Goal: Task Accomplishment & Management: Complete application form

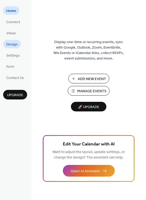
click at [10, 43] on span "Design" at bounding box center [11, 44] width 11 height 5
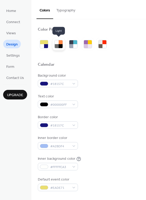
click at [62, 47] on div at bounding box center [61, 46] width 4 height 4
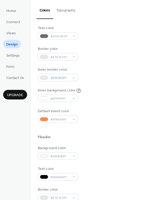
scroll to position [72, 0]
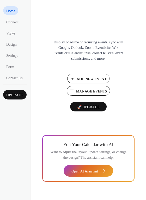
click at [87, 77] on span "Add New Event" at bounding box center [92, 79] width 30 height 5
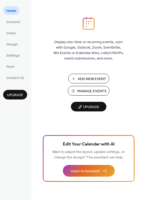
click at [87, 91] on span "Manage Events" at bounding box center [91, 91] width 29 height 5
click at [12, 67] on span "Form" at bounding box center [10, 66] width 8 height 5
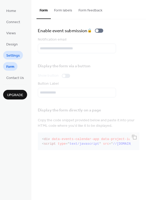
click at [11, 54] on span "Settings" at bounding box center [13, 55] width 14 height 5
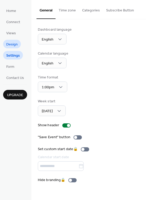
click at [12, 46] on span "Design" at bounding box center [11, 44] width 11 height 5
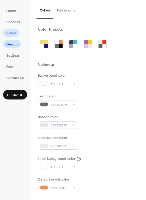
click at [12, 32] on span "Views" at bounding box center [11, 33] width 10 height 5
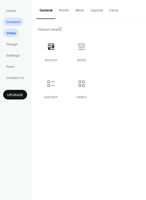
click at [15, 22] on span "Connect" at bounding box center [13, 22] width 14 height 5
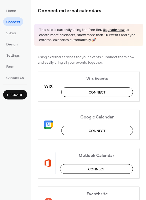
click at [114, 30] on link "Upgrade now" at bounding box center [114, 30] width 22 height 7
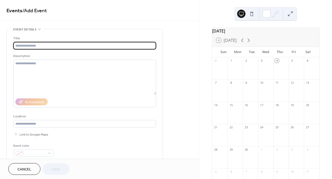
click at [134, 47] on input "text" at bounding box center [84, 46] width 143 height 8
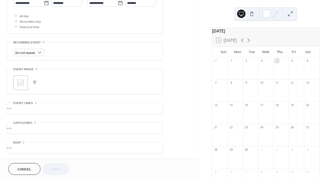
scroll to position [190, 0]
click at [23, 144] on div "•••" at bounding box center [85, 147] width 156 height 11
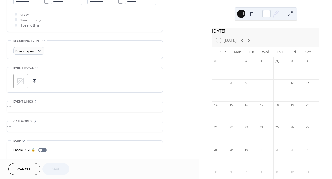
click at [23, 144] on div "RSVP" at bounding box center [19, 140] width 16 height 5
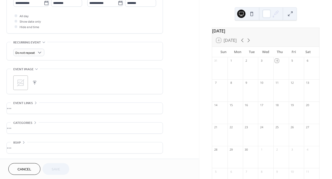
click at [20, 127] on div "•••" at bounding box center [85, 128] width 156 height 11
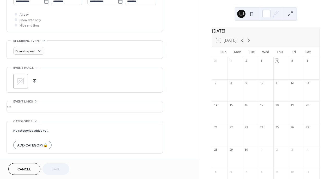
click at [20, 127] on div "No categories added yet. Add Category 🔒" at bounding box center [84, 137] width 143 height 32
click at [17, 108] on div "•••" at bounding box center [85, 106] width 156 height 11
click at [17, 108] on div "URL Text to display Open in new tab" at bounding box center [84, 126] width 143 height 51
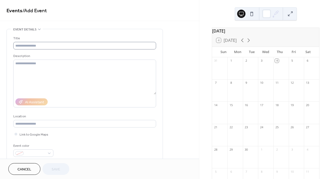
scroll to position [0, 0]
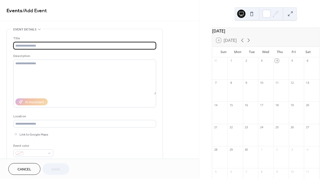
click at [95, 47] on input "text" at bounding box center [84, 46] width 143 height 8
type input "*"
